Goal: Navigation & Orientation: Find specific page/section

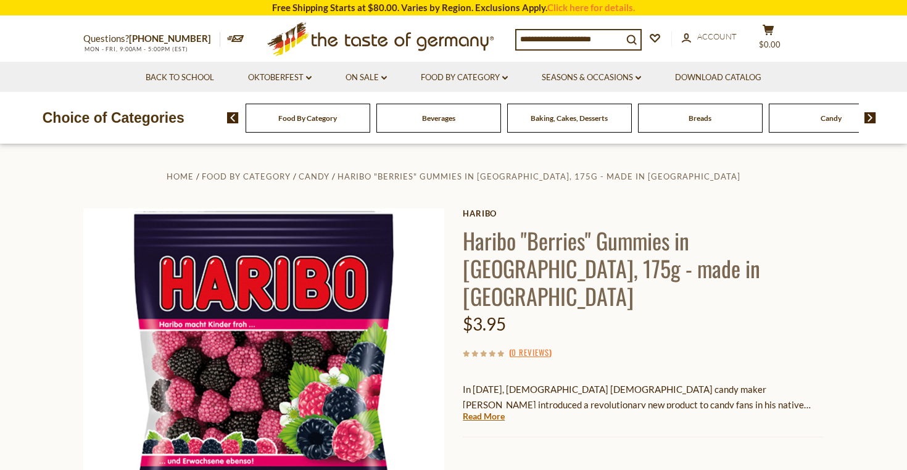
click at [339, 112] on div "Food By Category" at bounding box center [308, 118] width 125 height 29
click at [340, 113] on div "Food By Category" at bounding box center [308, 118] width 125 height 29
click at [197, 74] on link "Back to School" at bounding box center [180, 78] width 68 height 14
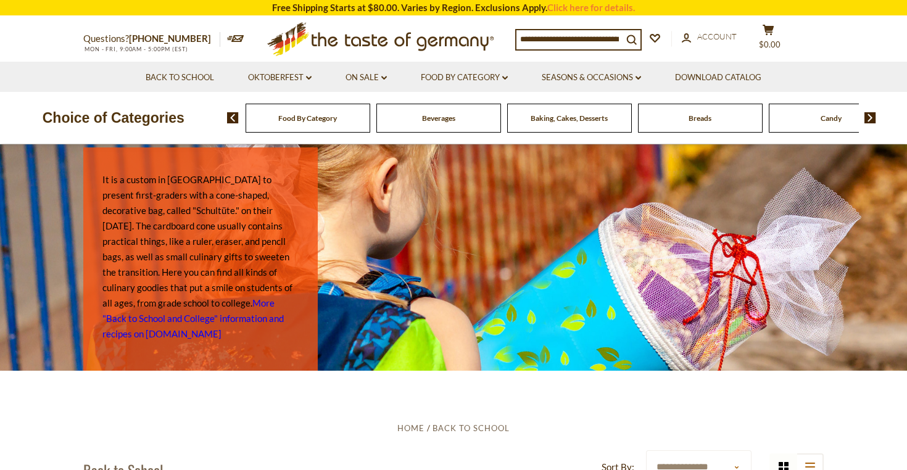
click at [361, 120] on div "Food By Category" at bounding box center [308, 118] width 125 height 29
click at [370, 122] on div "Beverages" at bounding box center [308, 118] width 125 height 29
click at [364, 123] on div "Beverages" at bounding box center [301, 118] width 125 height 29
